Goal: Task Accomplishment & Management: Use online tool/utility

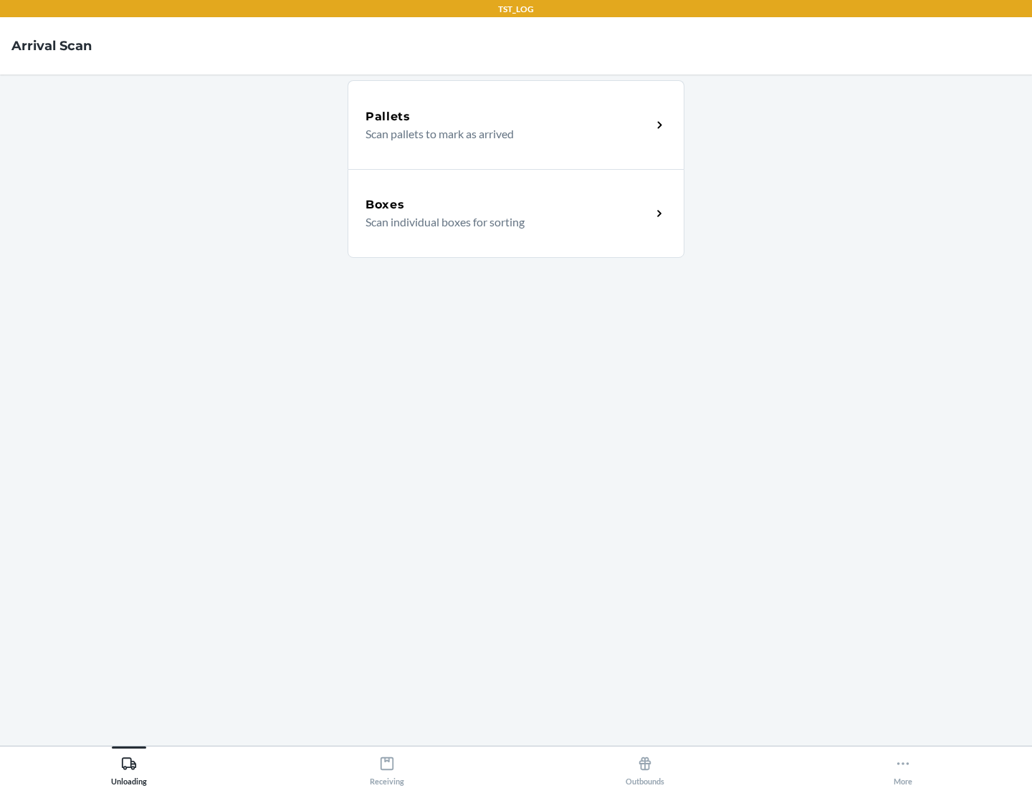
click at [508, 205] on div "Boxes" at bounding box center [508, 204] width 286 height 17
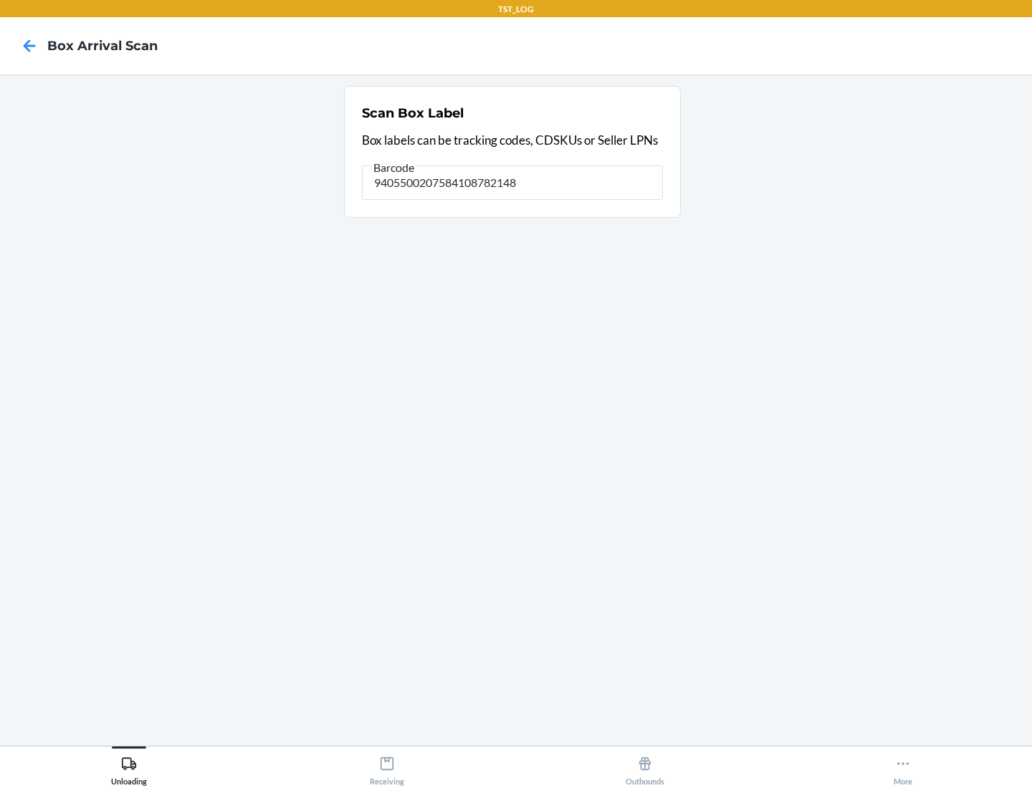
type input "9405500207584108782148"
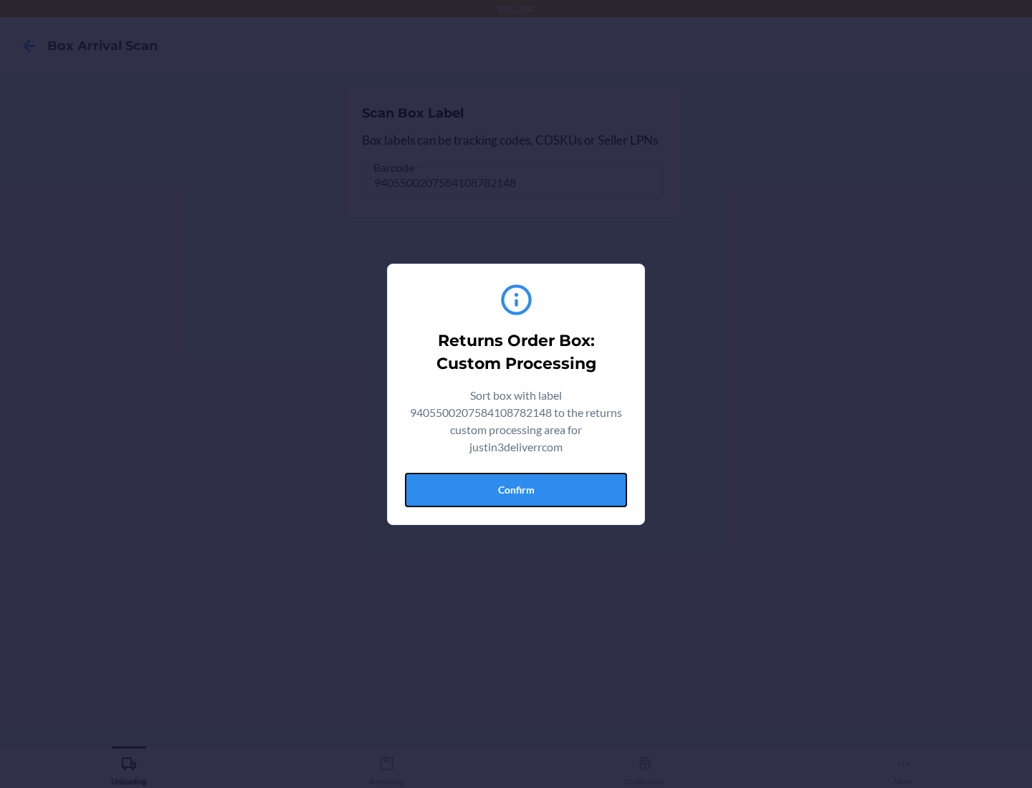
click at [516, 489] on button "Confirm" at bounding box center [516, 490] width 222 height 34
